Goal: Information Seeking & Learning: Find contact information

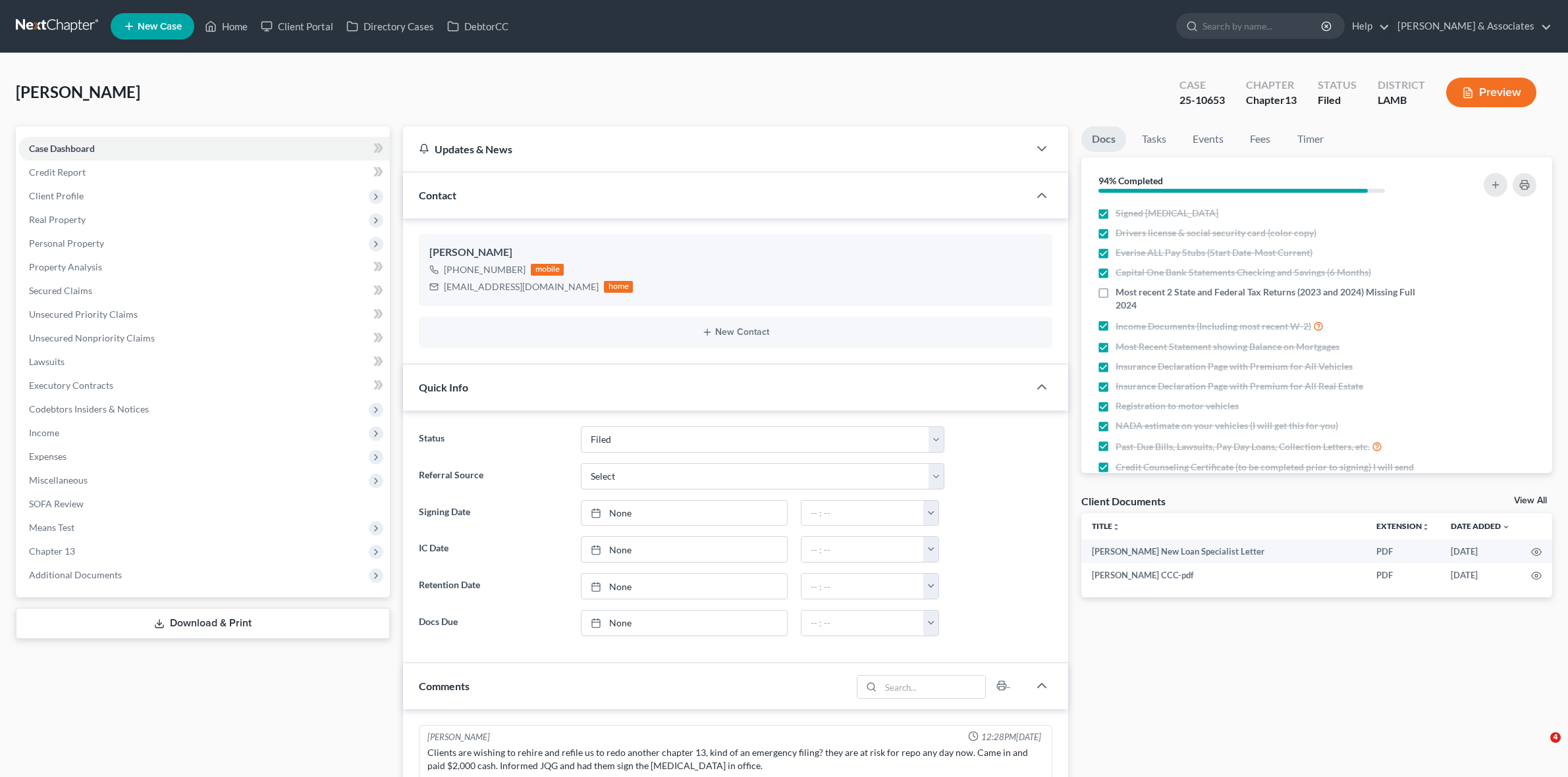
select select "8"
select select "0"
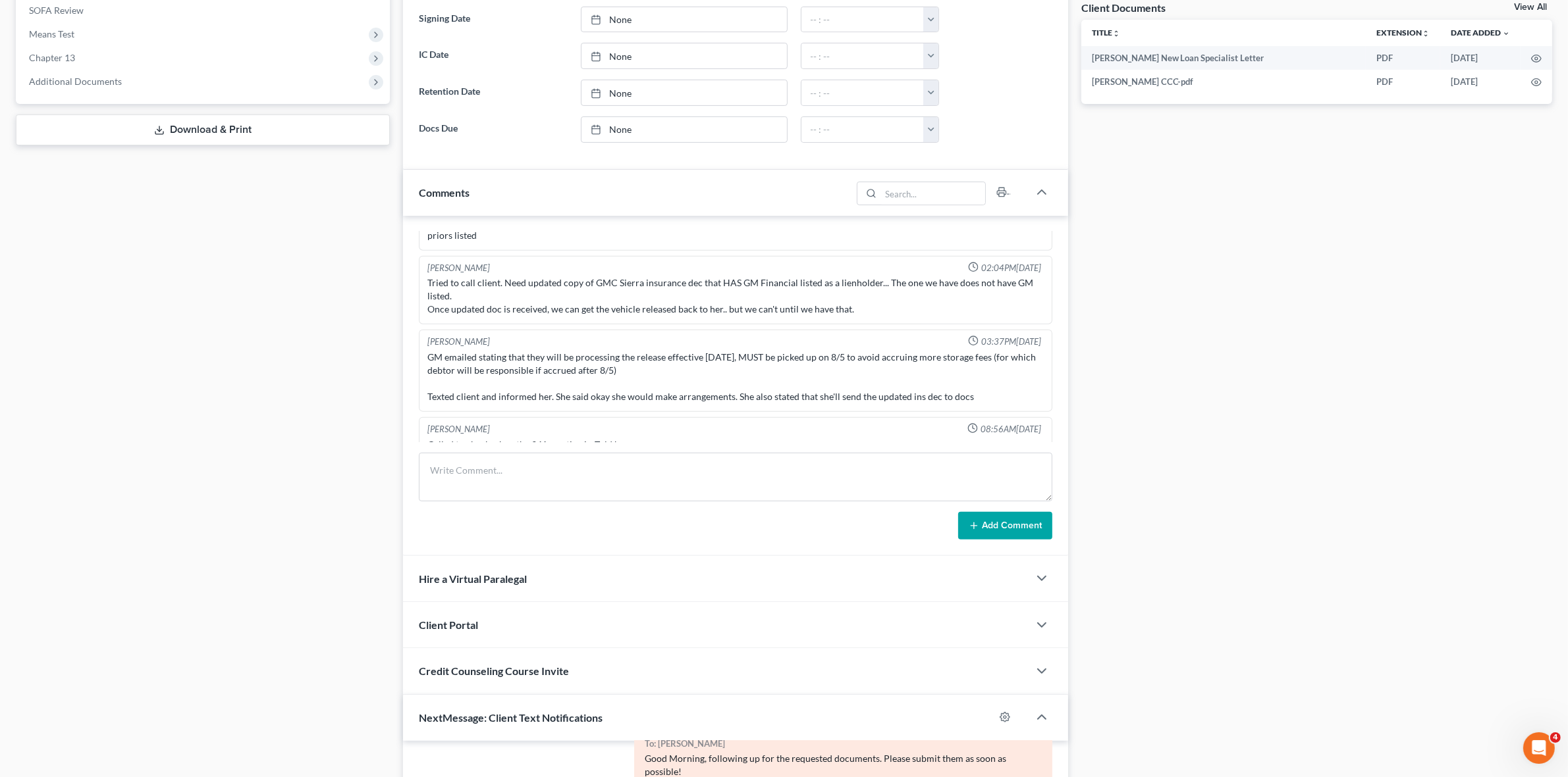
scroll to position [805, 0]
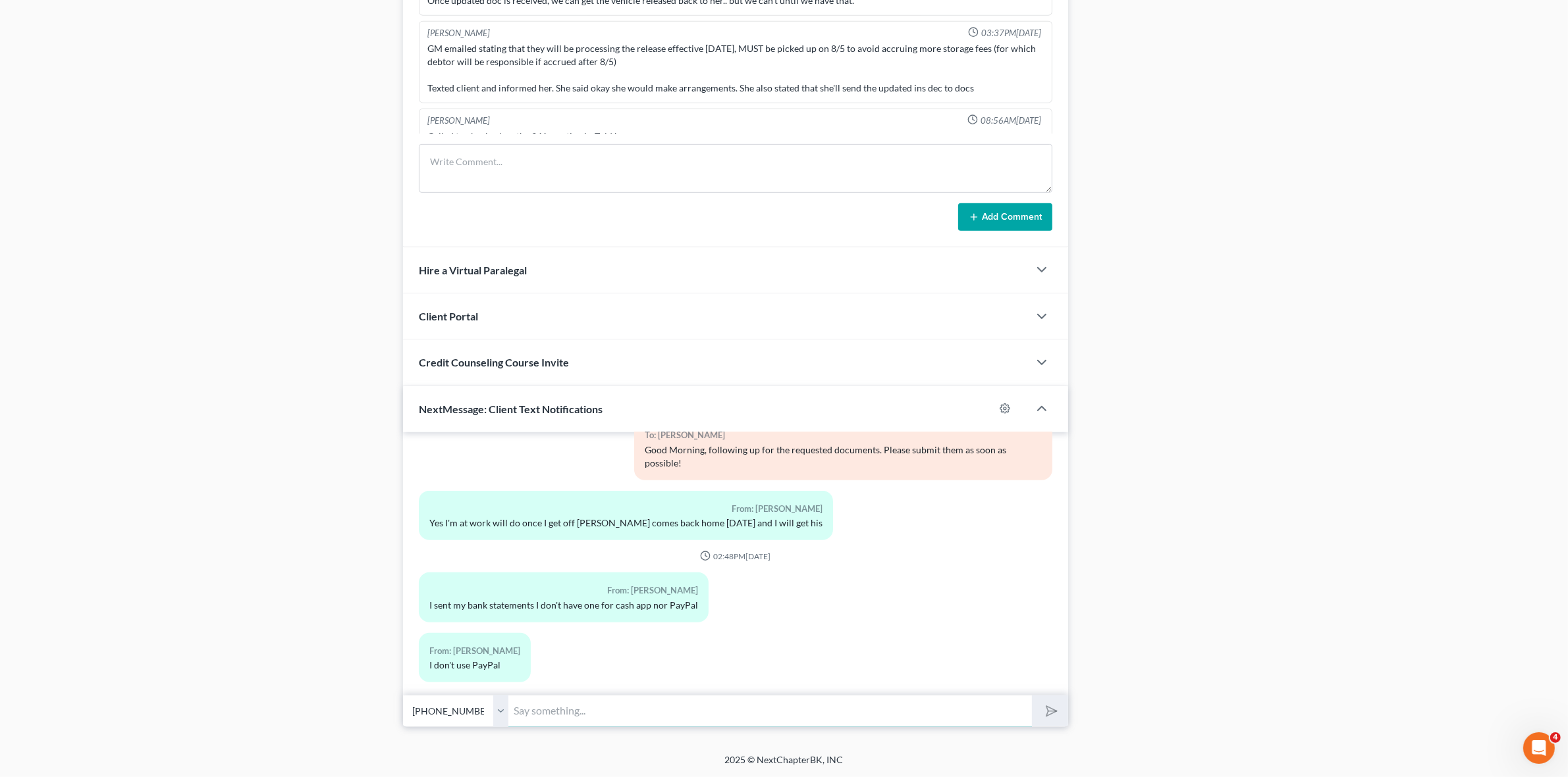
click at [798, 714] on input "text" at bounding box center [770, 711] width 523 height 32
click at [743, 709] on input "You have provided June statements for both account and neither one is close, so…" at bounding box center [770, 711] width 523 height 32
click at [857, 709] on input "You have provided June statements for both accounts and neither one is close, s…" at bounding box center [770, 711] width 523 height 32
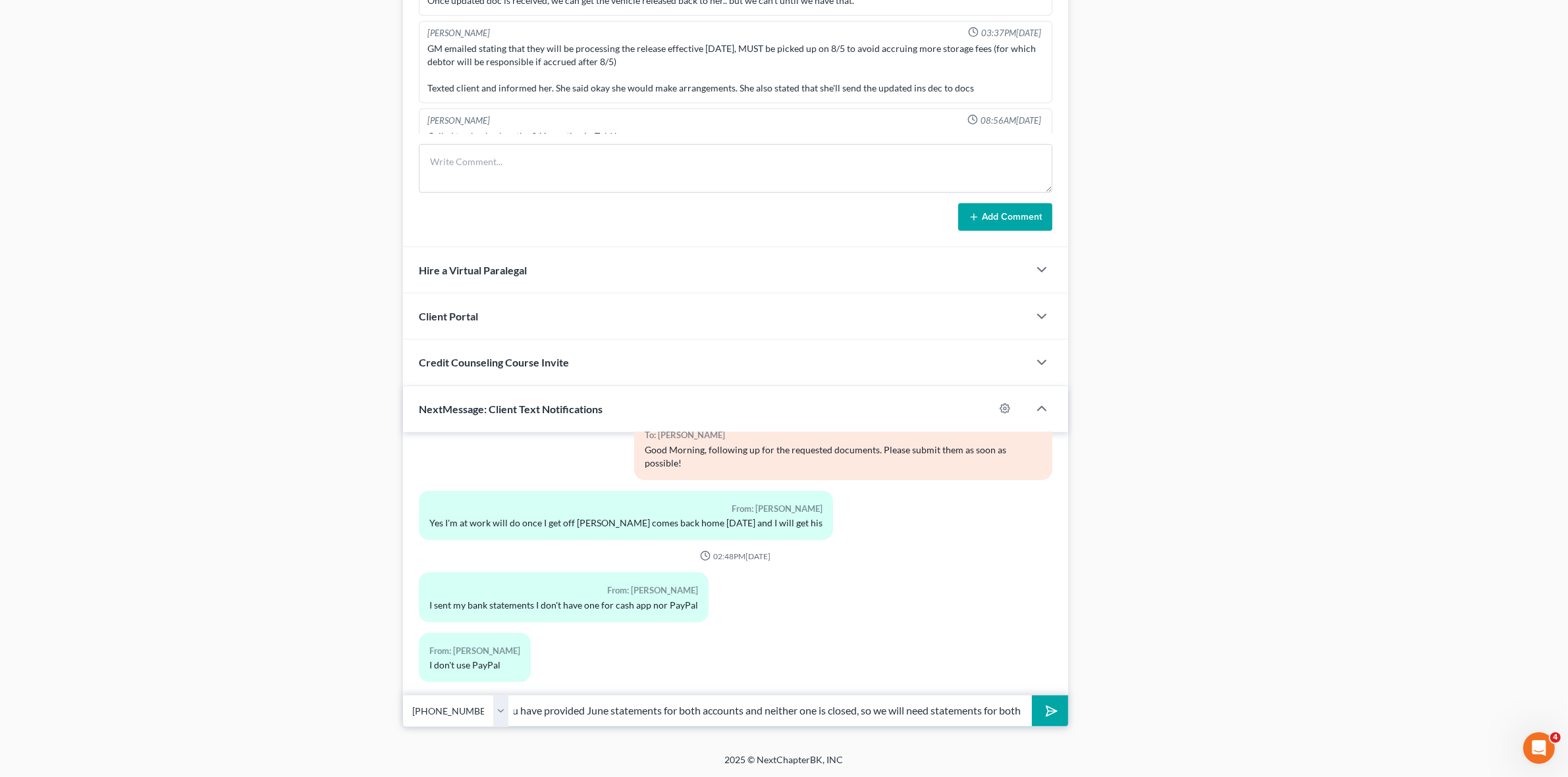
drag, startPoint x: 932, startPoint y: 710, endPoint x: 1200, endPoint y: 723, distance: 268.3
click at [1200, 723] on div "Updates & News × Louisiana Middle District Notes: Take a look at NextChapter's …" at bounding box center [977, 25] width 1162 height 1403
click at [1025, 709] on input "You have provided June statements for both accounts and neither one is closed, …" at bounding box center [770, 711] width 523 height 32
type input "You have provided June statements for both accounts and neither one is closed, …"
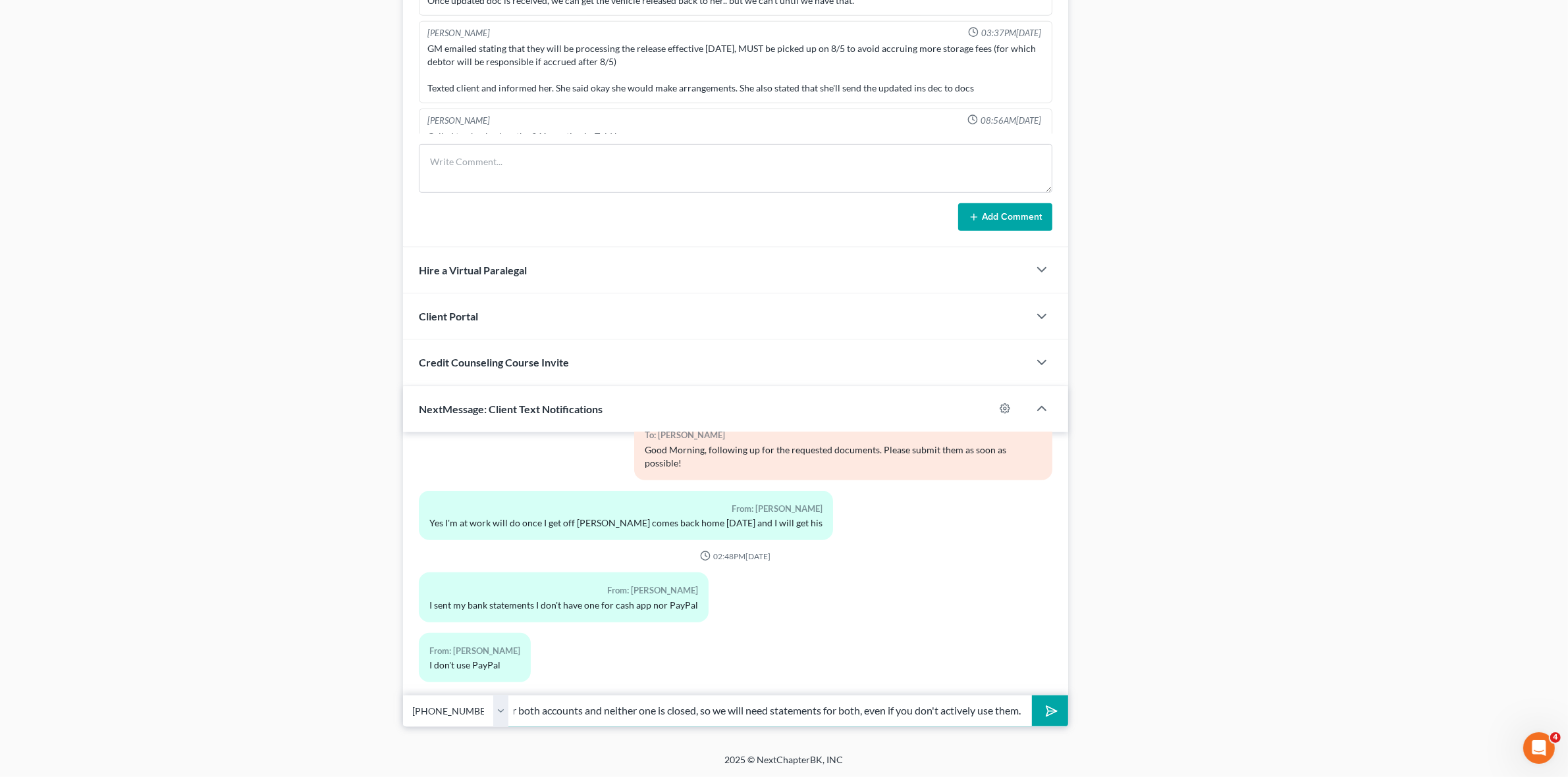
click at [1032, 695] on button "submit" at bounding box center [1049, 710] width 37 height 31
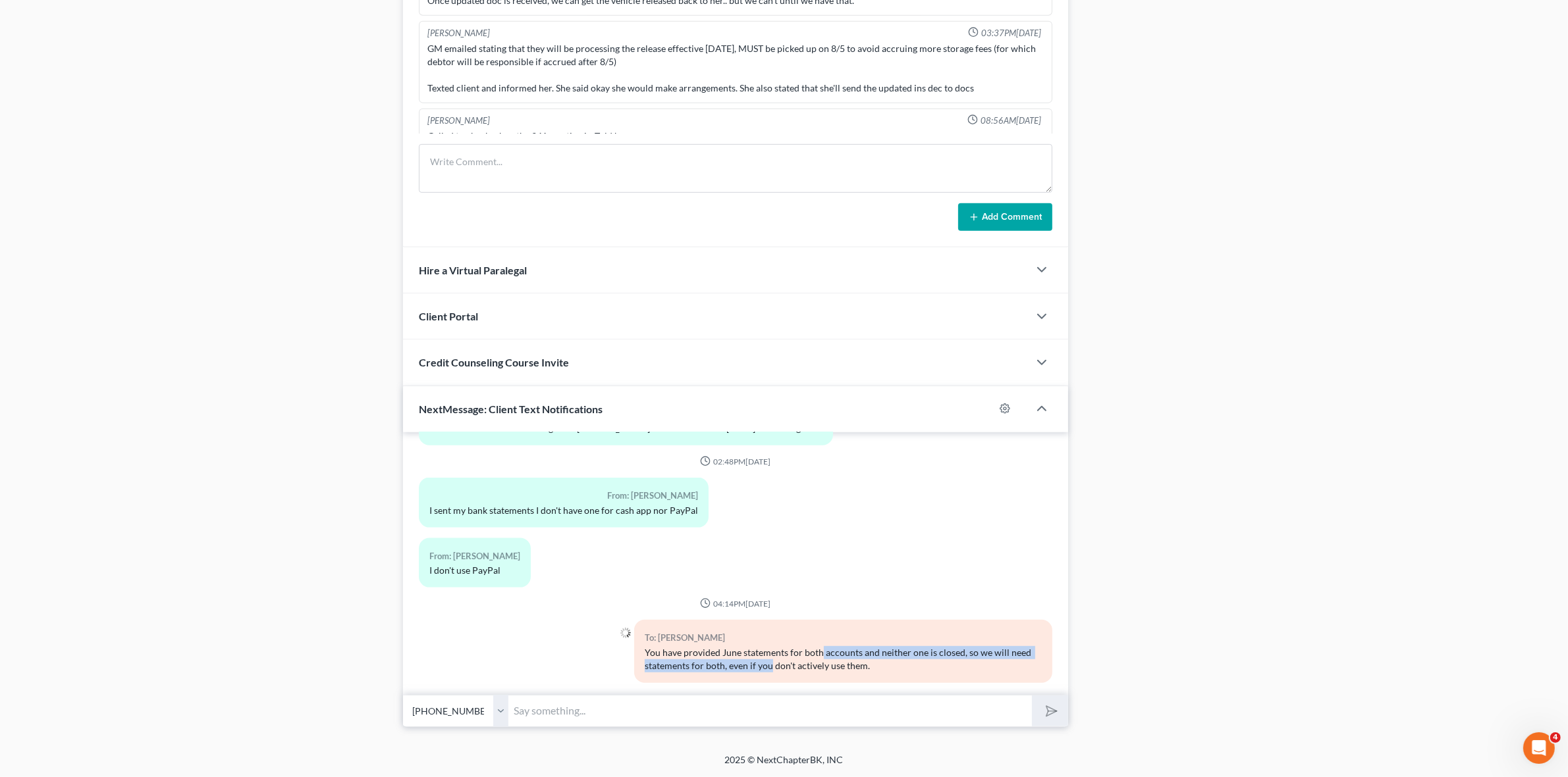
drag, startPoint x: 815, startPoint y: 639, endPoint x: 768, endPoint y: 670, distance: 56.3
click at [768, 670] on div "To: Suncera Davis You have provided June statements for both accounts and neith…" at bounding box center [842, 657] width 430 height 73
click at [1253, 592] on div "Docs Tasks Events Fees Timer 94% Completed Nothing here yet! Signed Retainer Dr…" at bounding box center [1317, 25] width 484 height 1403
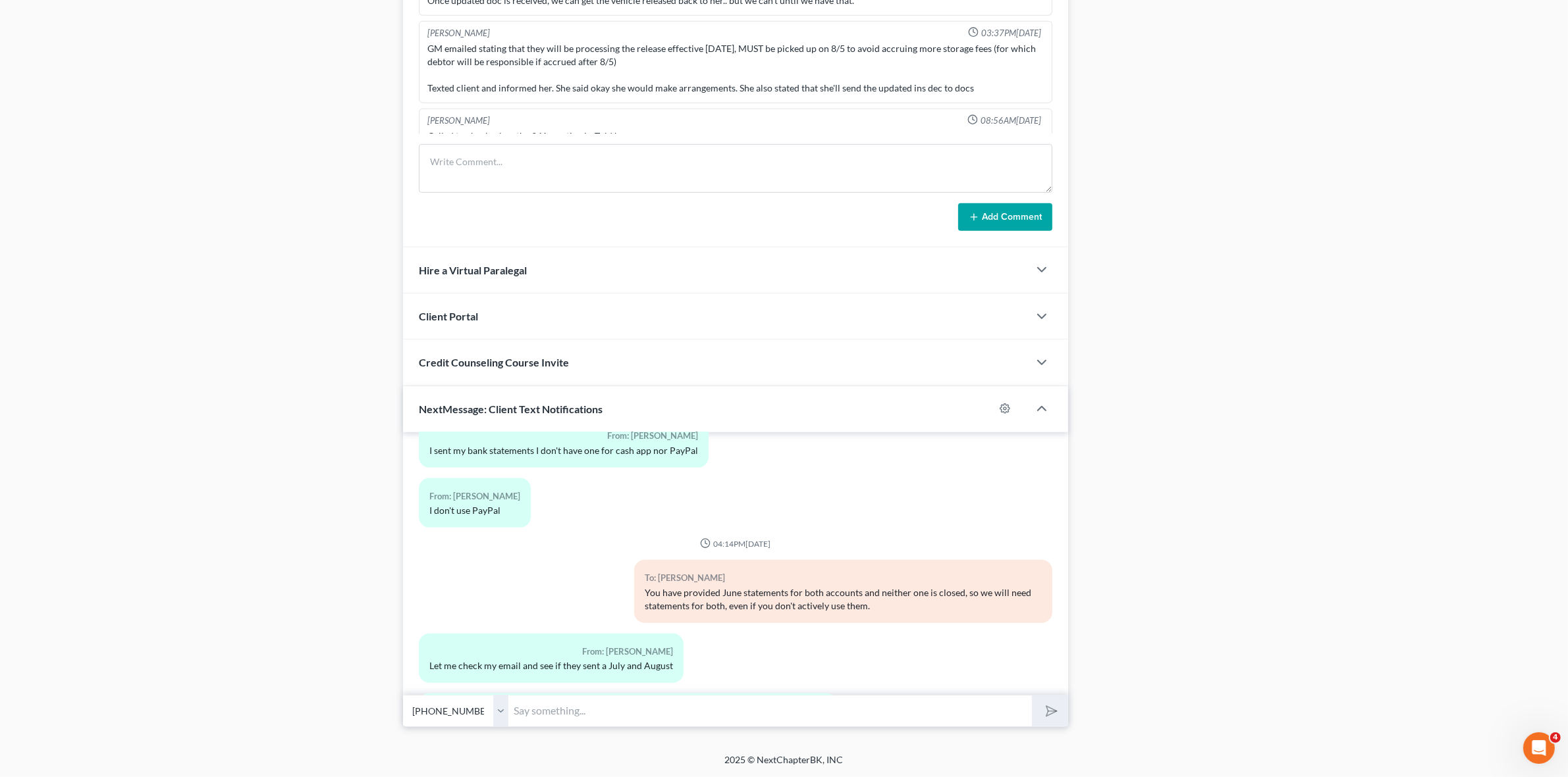
scroll to position [2513, 0]
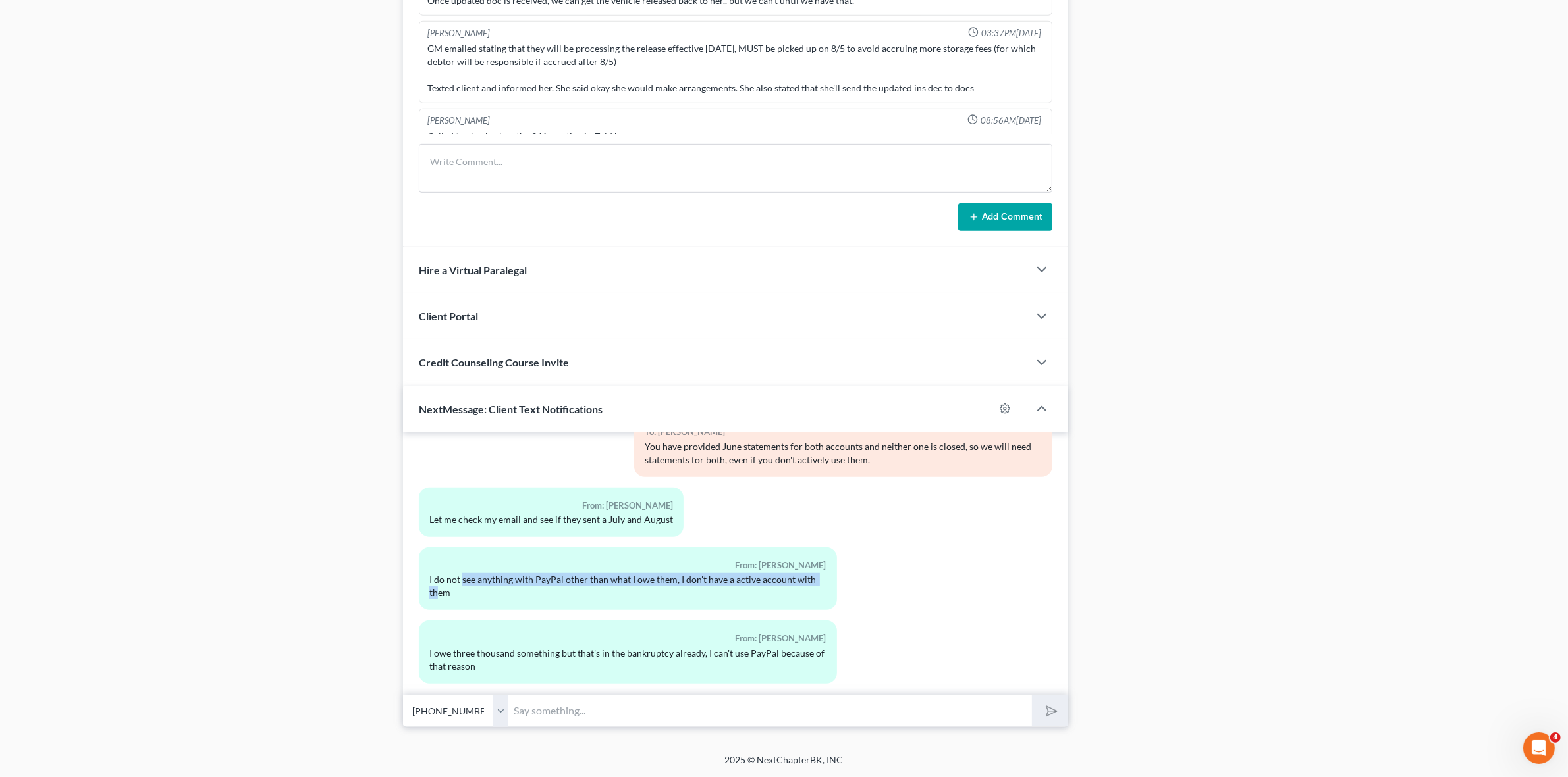
drag, startPoint x: 461, startPoint y: 560, endPoint x: 374, endPoint y: 544, distance: 88.5
click at [434, 581] on div "I do not see anything with PayPal other than what I owe them, I don't have a ac…" at bounding box center [627, 587] width 397 height 26
click at [336, 521] on div "Case Dashboard Payments Invoices Payments Payments Credit Report Client Profile" at bounding box center [203, 25] width 387 height 1403
click at [1351, 568] on div "Docs Tasks Events Fees Timer 94% Completed Nothing here yet! Signed Retainer Dr…" at bounding box center [1317, 25] width 484 height 1403
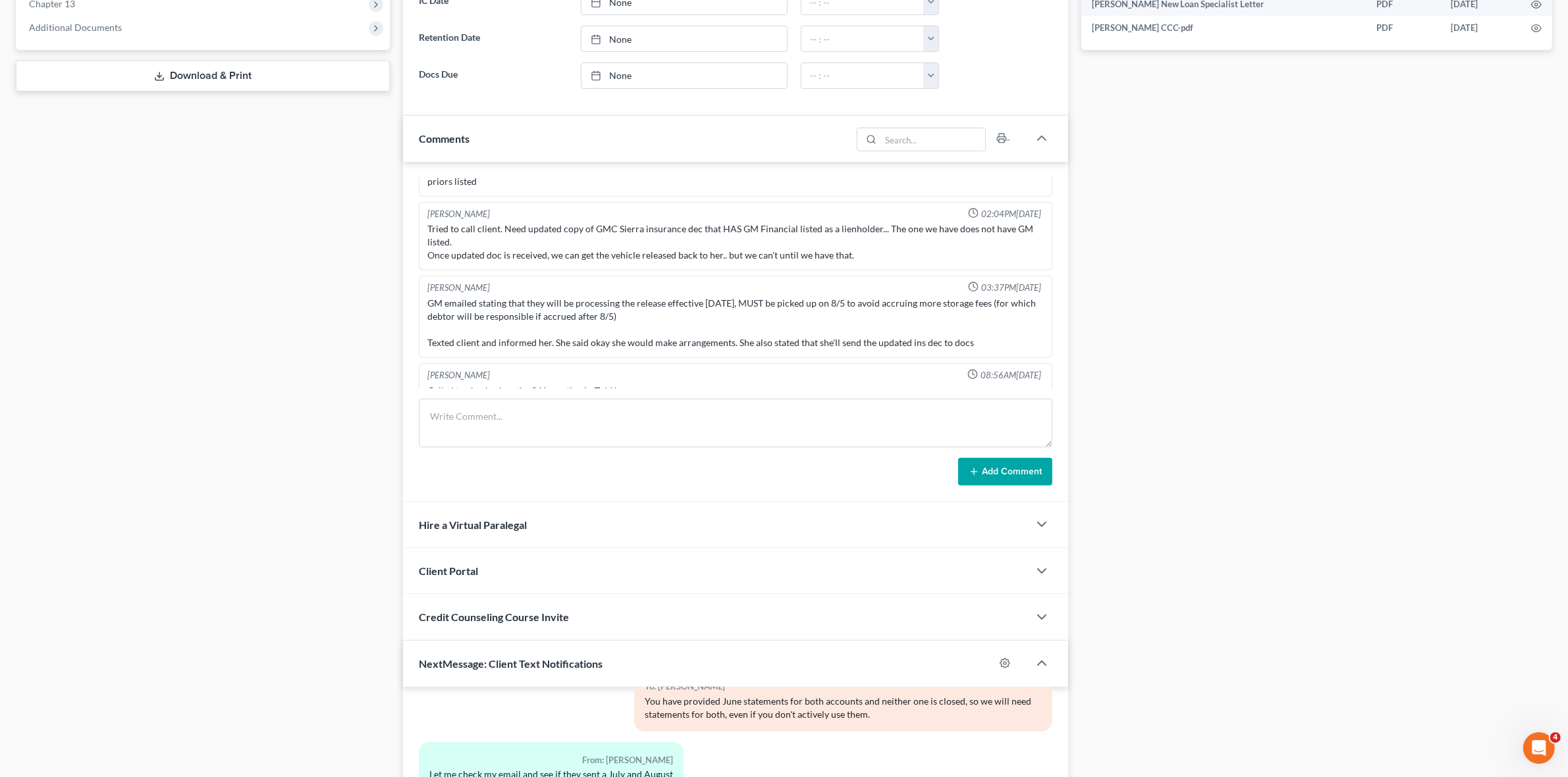
scroll to position [805, 0]
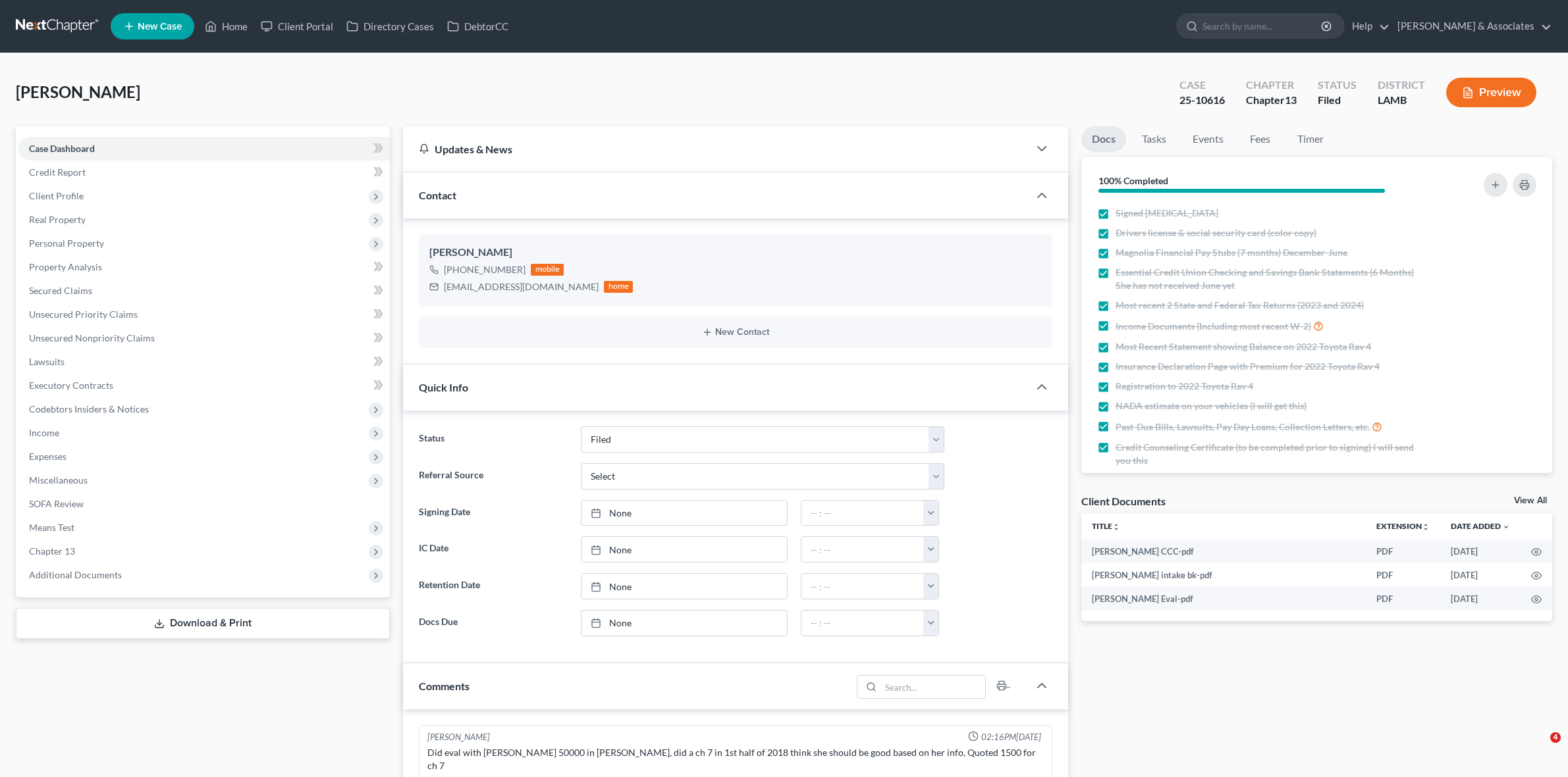
select select "8"
select select "0"
click at [26, 25] on link at bounding box center [58, 25] width 84 height 23
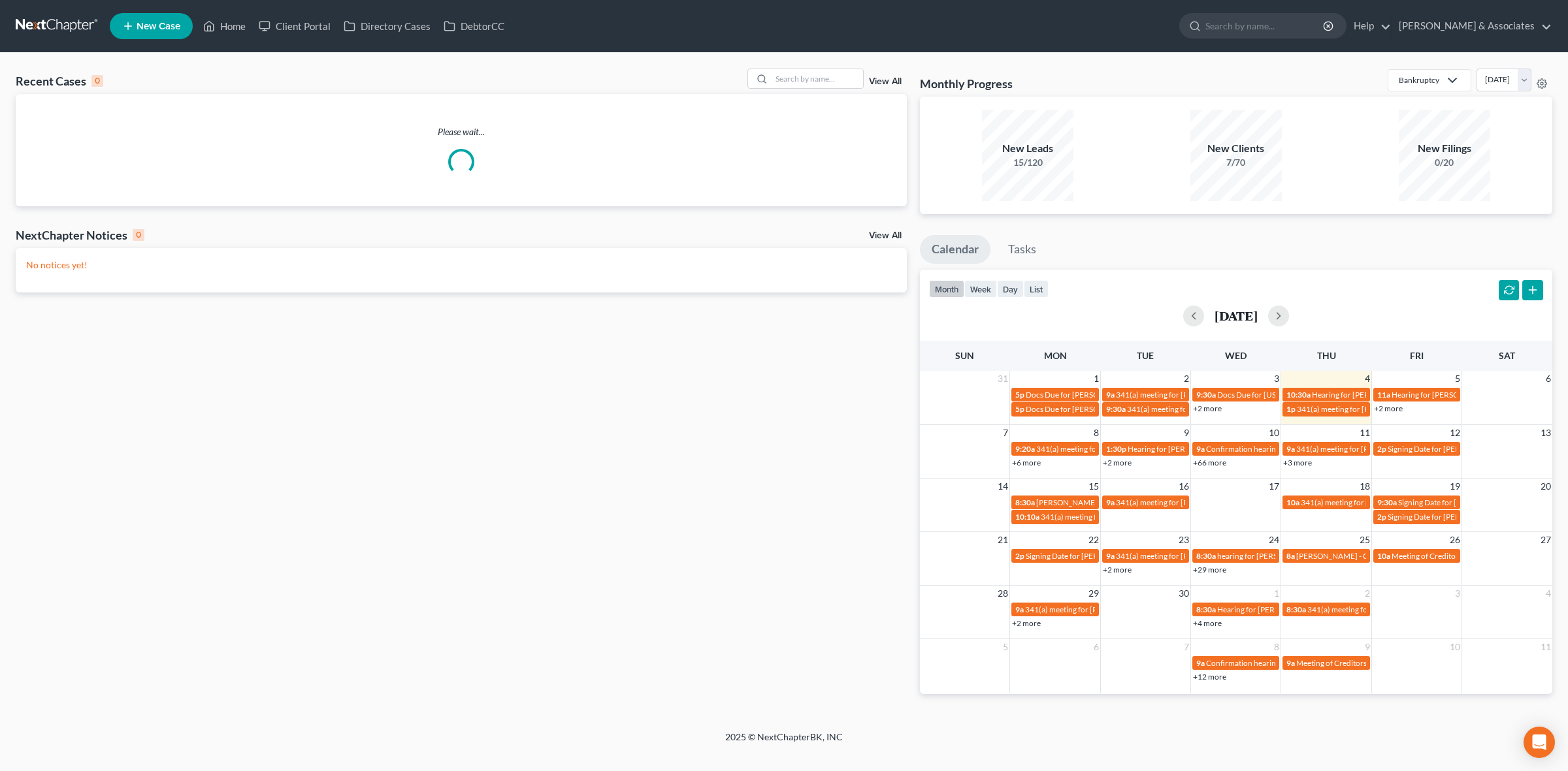
click at [799, 60] on div "Recent Cases 0 View All Please wait... NextChapter Notices 0 View All No notice…" at bounding box center [784, 392] width 1568 height 678
click at [808, 72] on input "search" at bounding box center [817, 78] width 91 height 19
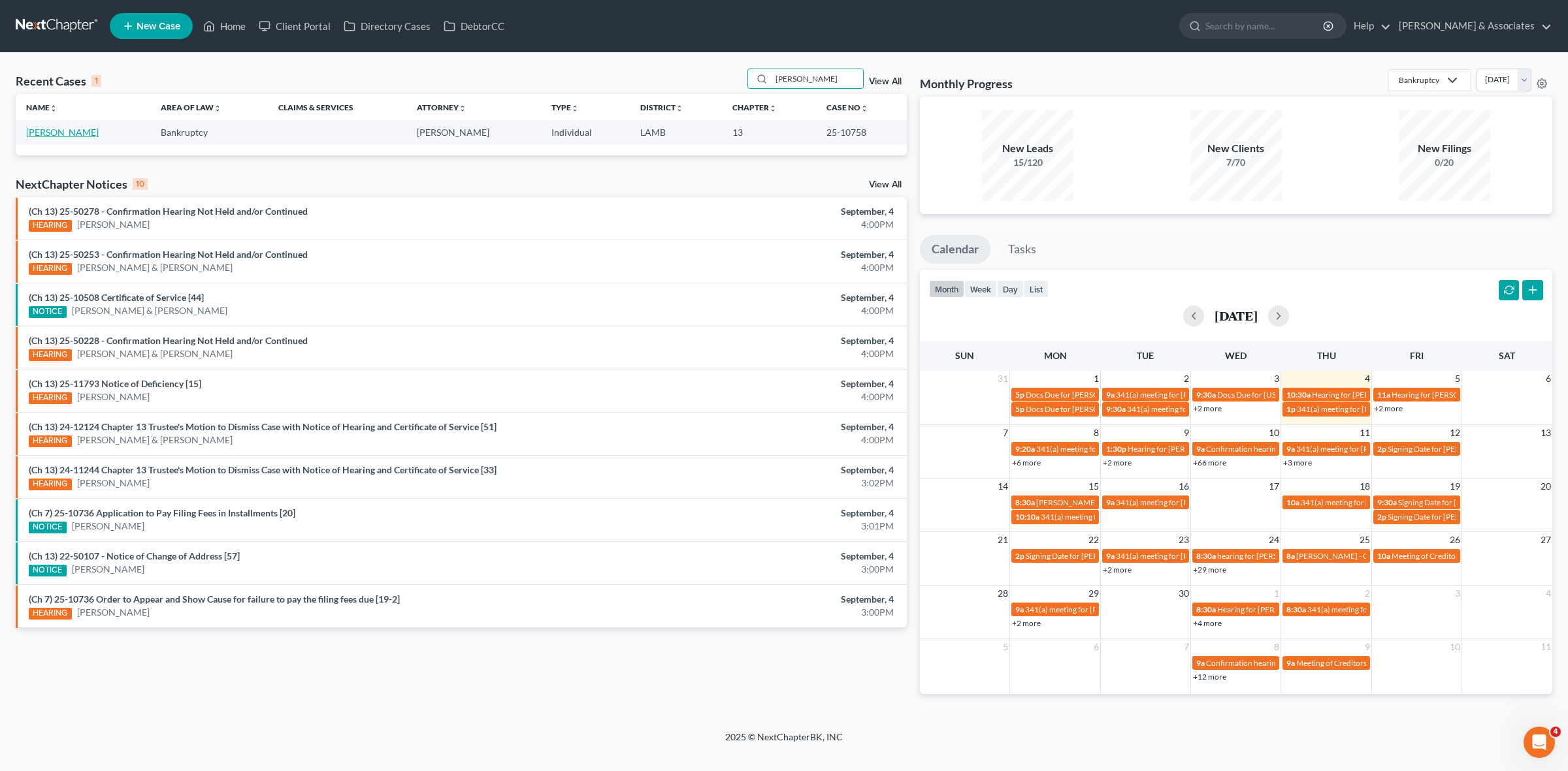
type input "[PERSON_NAME]"
click at [74, 135] on link "[PERSON_NAME]" at bounding box center [62, 132] width 73 height 11
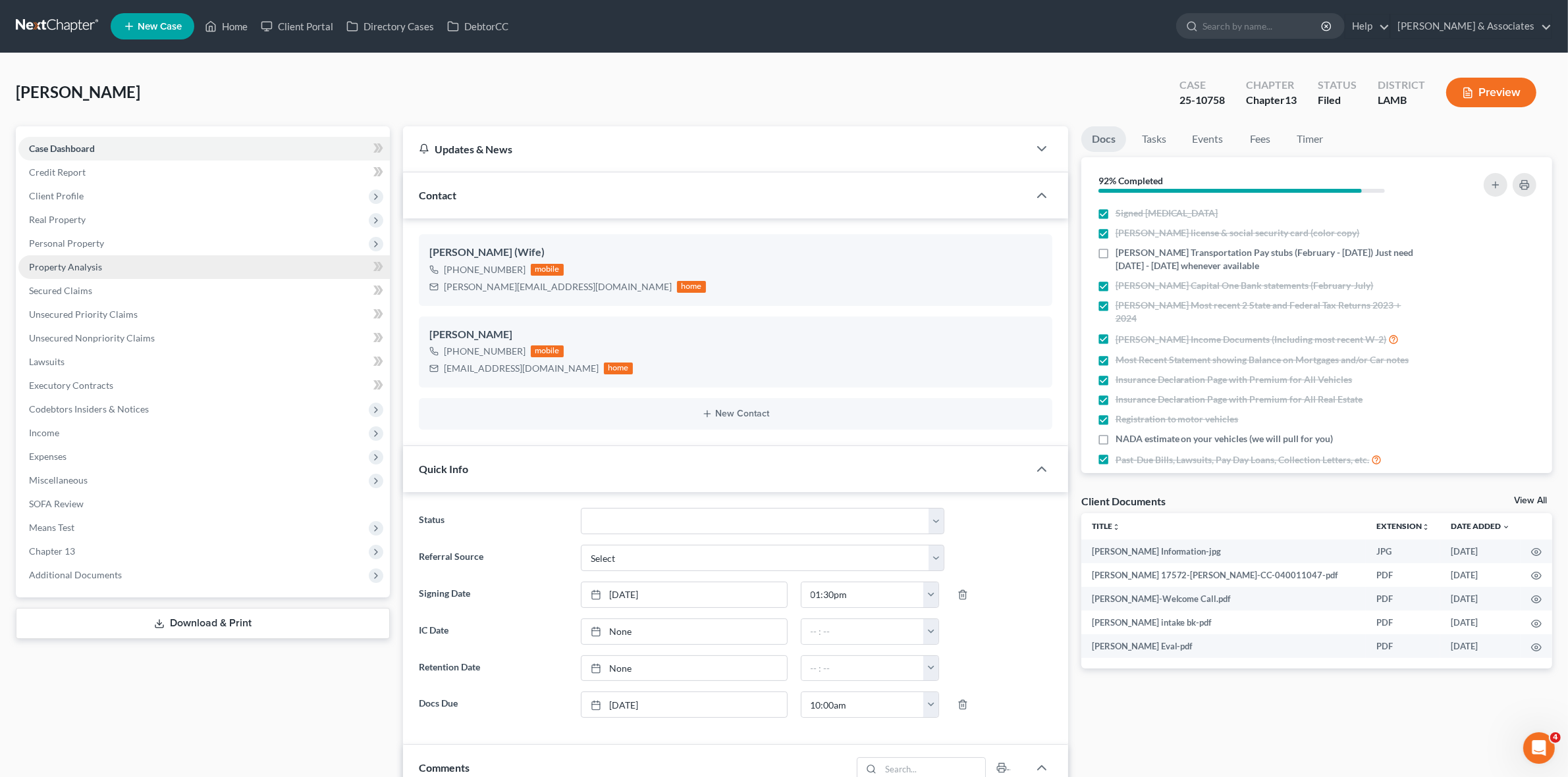
scroll to position [834, 0]
drag, startPoint x: 245, startPoint y: 191, endPoint x: 237, endPoint y: 188, distance: 8.5
click at [238, 188] on span "Client Profile" at bounding box center [204, 196] width 371 height 23
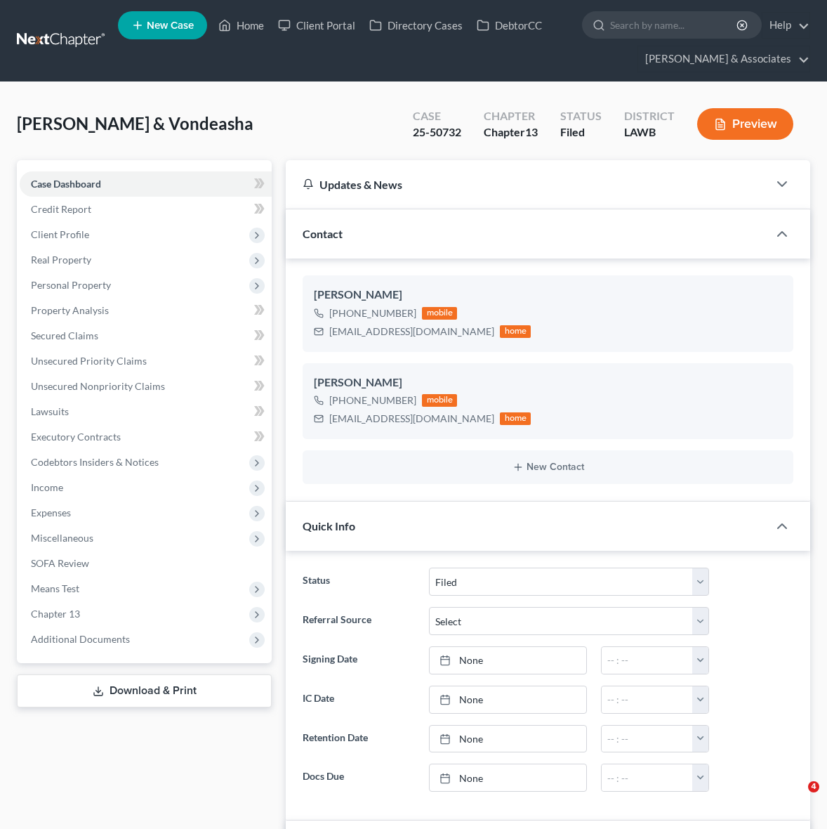
select select "8"
click at [360, 397] on div "+1 (337) 255-0442" at bounding box center [372, 400] width 87 height 14
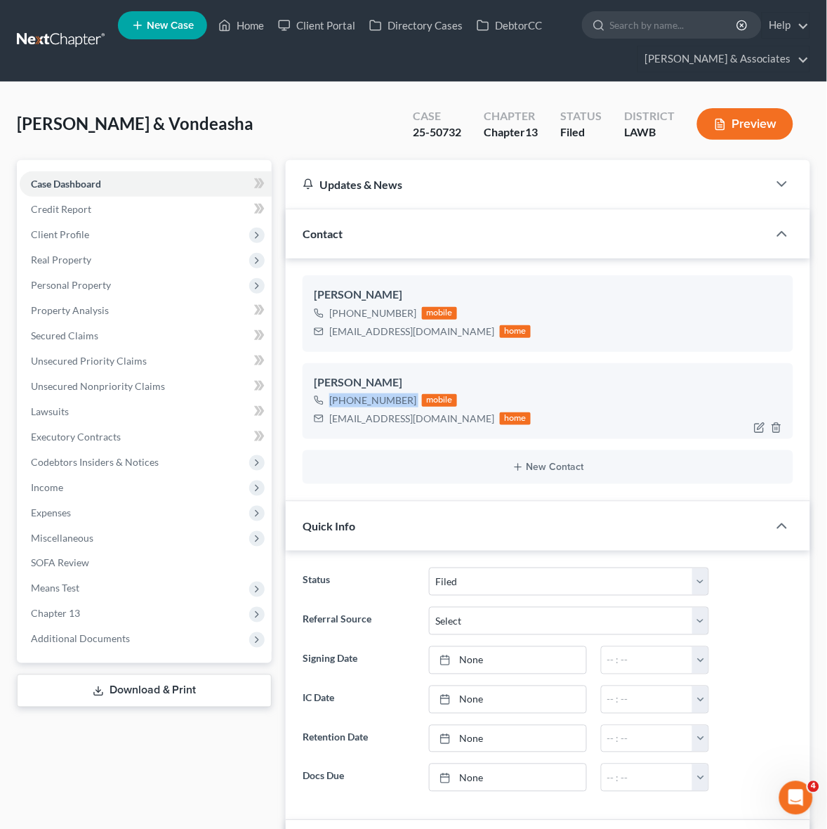
click at [360, 398] on div "+1 (337) 255-0442" at bounding box center [372, 400] width 87 height 14
drag, startPoint x: 343, startPoint y: 398, endPoint x: 409, endPoint y: 404, distance: 66.9
click at [409, 404] on div "+1 (337) 255-0442" at bounding box center [372, 400] width 87 height 14
copy div "(337) 255-0442"
click at [381, 418] on div "cvzenon@gmail.com" at bounding box center [411, 419] width 165 height 14
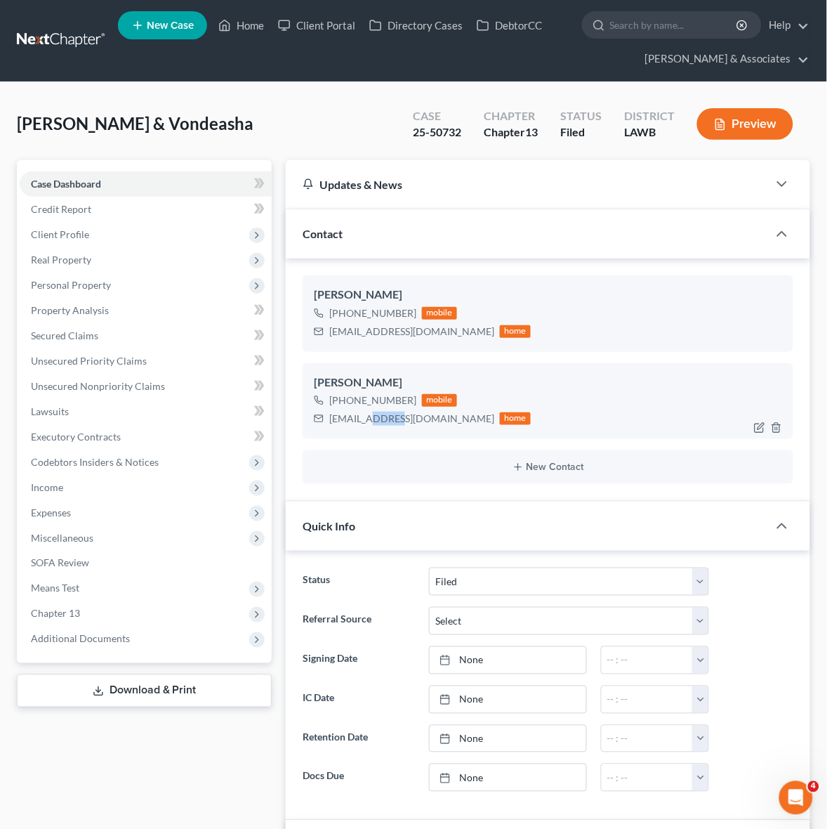
click at [381, 418] on div "cvzenon@gmail.com" at bounding box center [411, 419] width 165 height 14
copy div "cvzenon@gmail.com"
click at [107, 235] on span "Client Profile" at bounding box center [146, 234] width 252 height 25
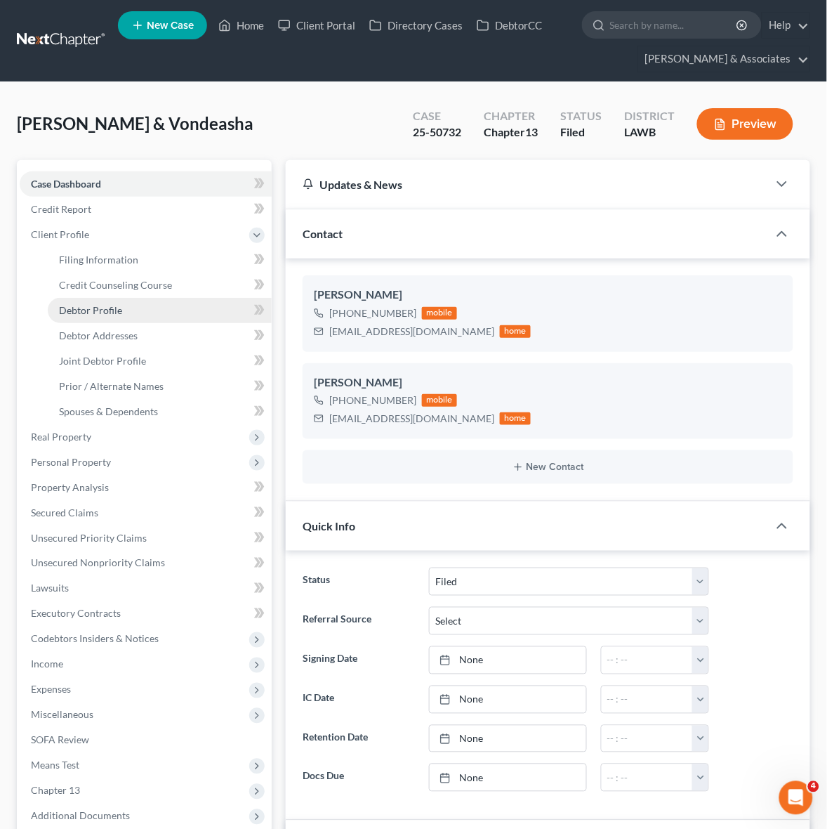
click at [121, 311] on link "Debtor Profile" at bounding box center [160, 310] width 224 height 25
select select "1"
select select "4"
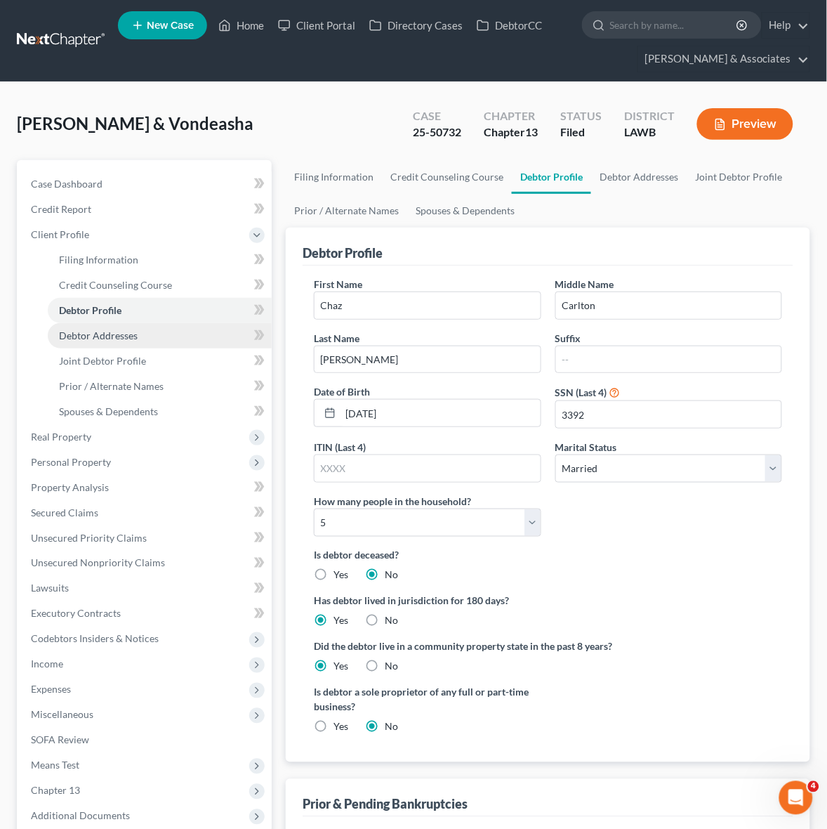
click at [121, 331] on span "Debtor Addresses" at bounding box center [98, 335] width 79 height 12
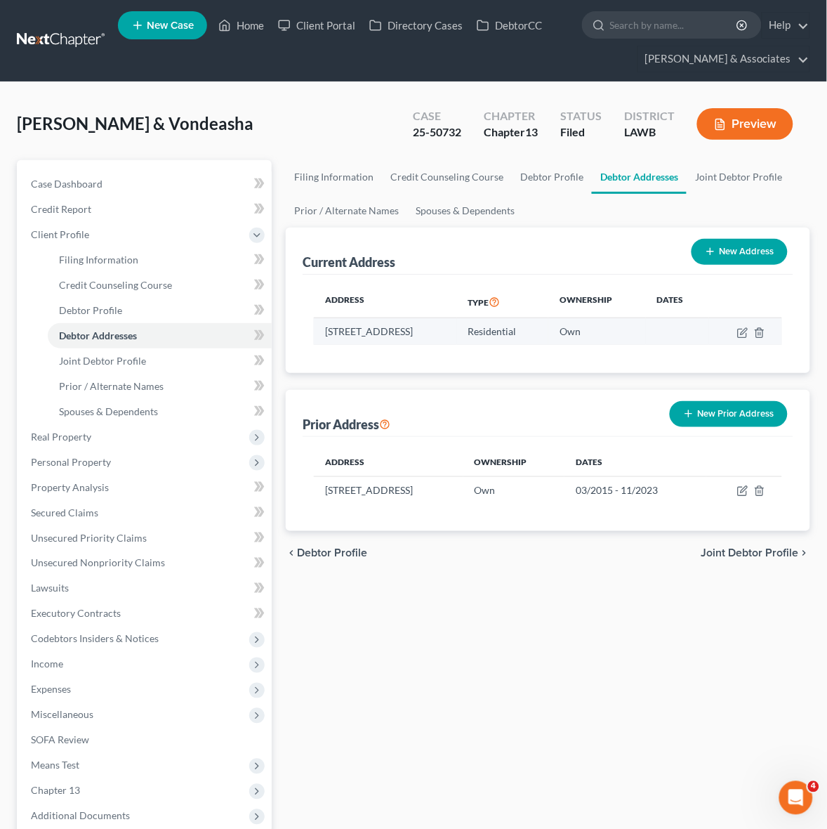
drag, startPoint x: 320, startPoint y: 335, endPoint x: 423, endPoint y: 339, distance: 102.6
click at [423, 339] on td "623 Bay Meadow Lane, Lafayette, LA 70507" at bounding box center [385, 331] width 143 height 27
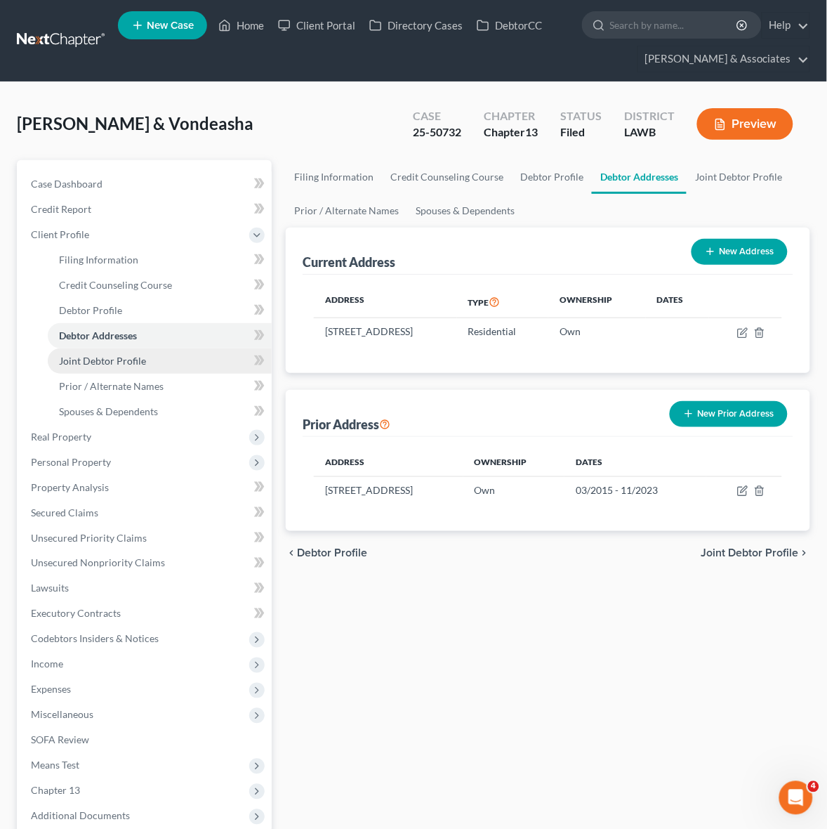
copy td "623 Bay Meadow Lane"
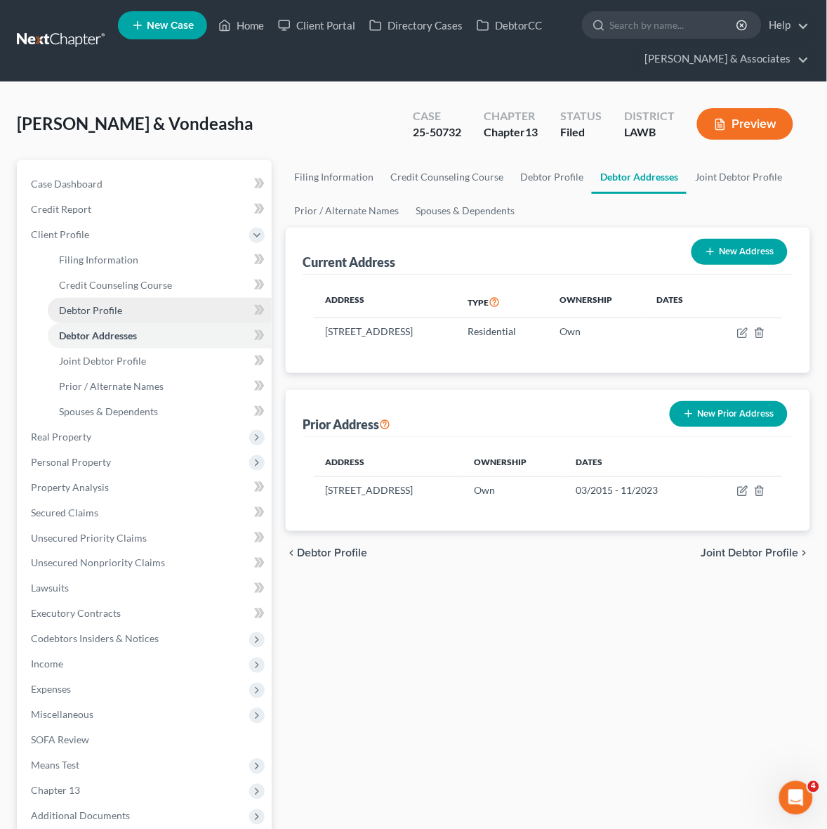
click at [117, 305] on span "Debtor Profile" at bounding box center [90, 310] width 63 height 12
select select "1"
select select "4"
